Goal: Task Accomplishment & Management: Use online tool/utility

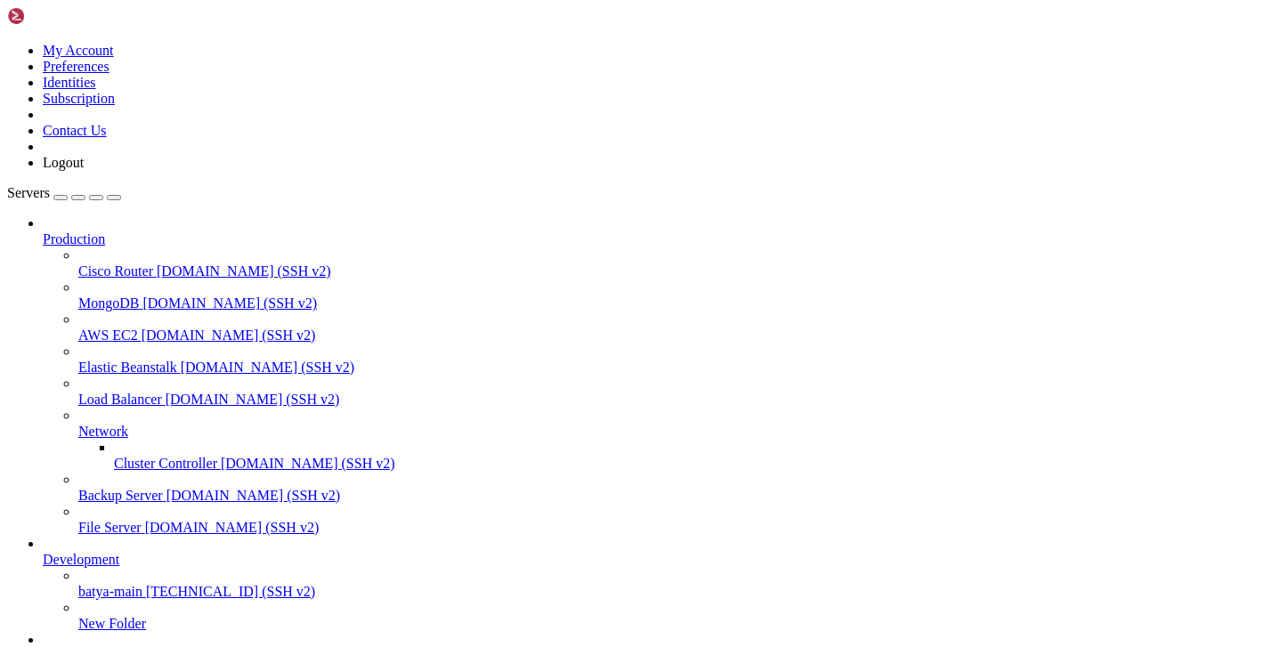
scroll to position [118, 0]
click at [60, 647] on span "fr1" at bounding box center [51, 655] width 17 height 15
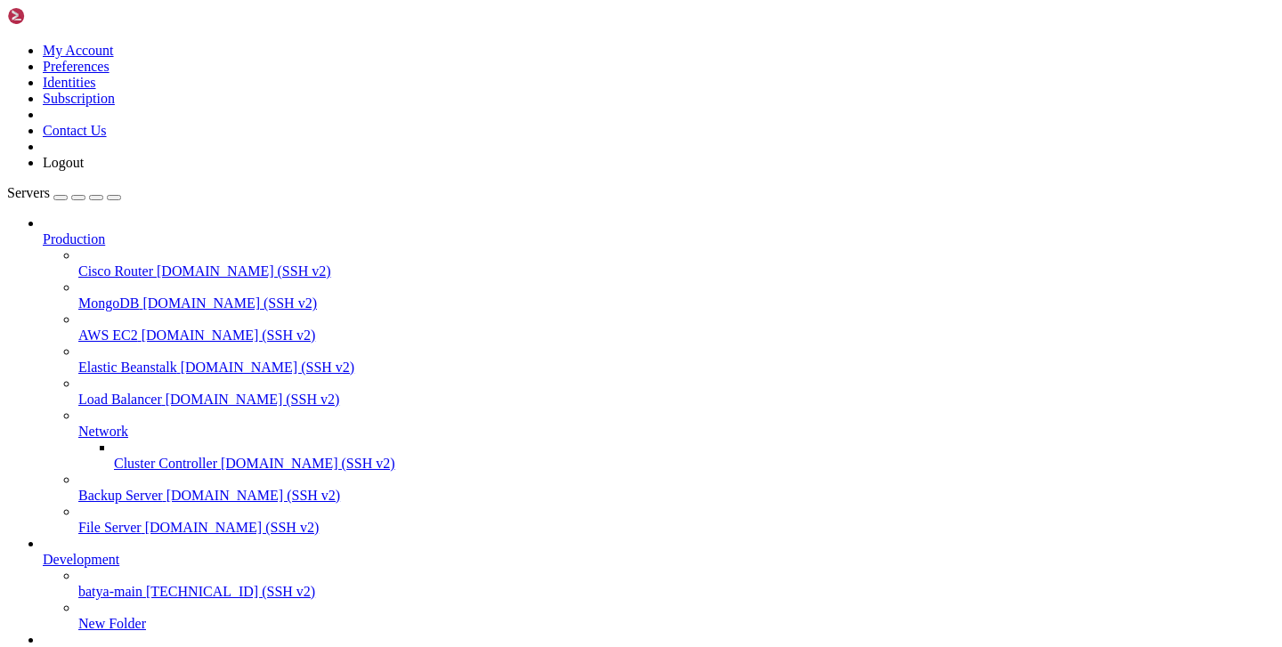
click at [146, 584] on span "[TECHNICAL_ID] (SSH v2)" at bounding box center [230, 591] width 169 height 15
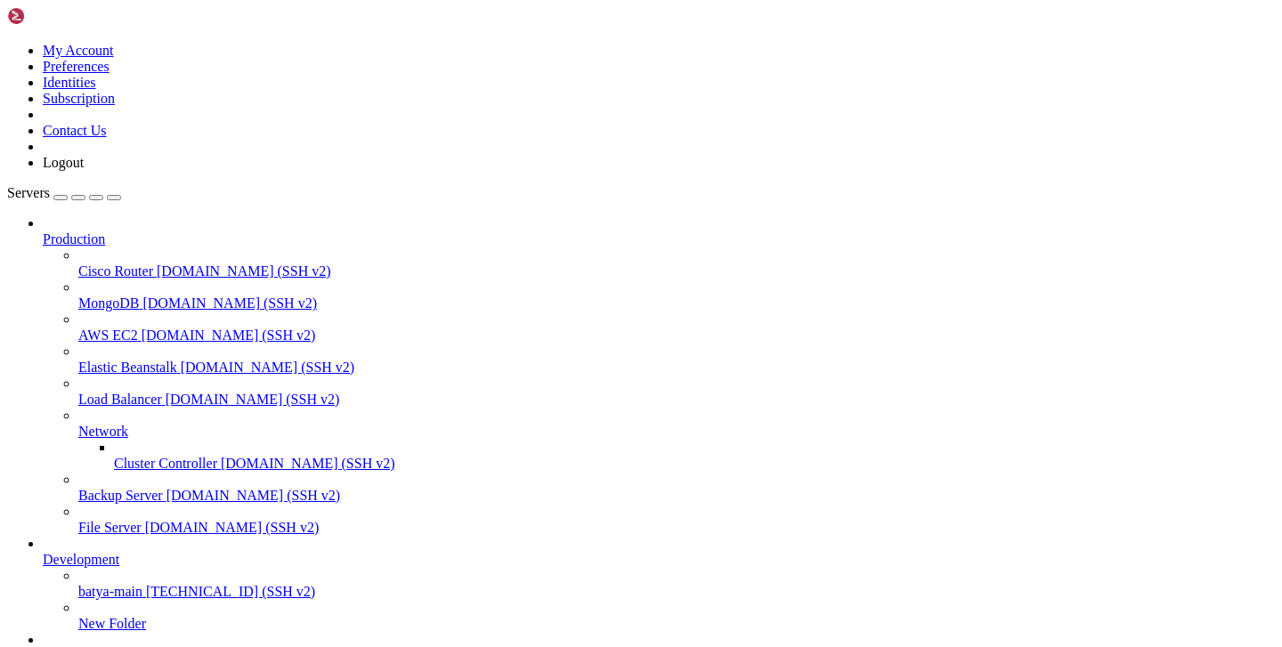
type input "/var/service/vpn-no-yk/api"
